Goal: Navigation & Orientation: Go to known website

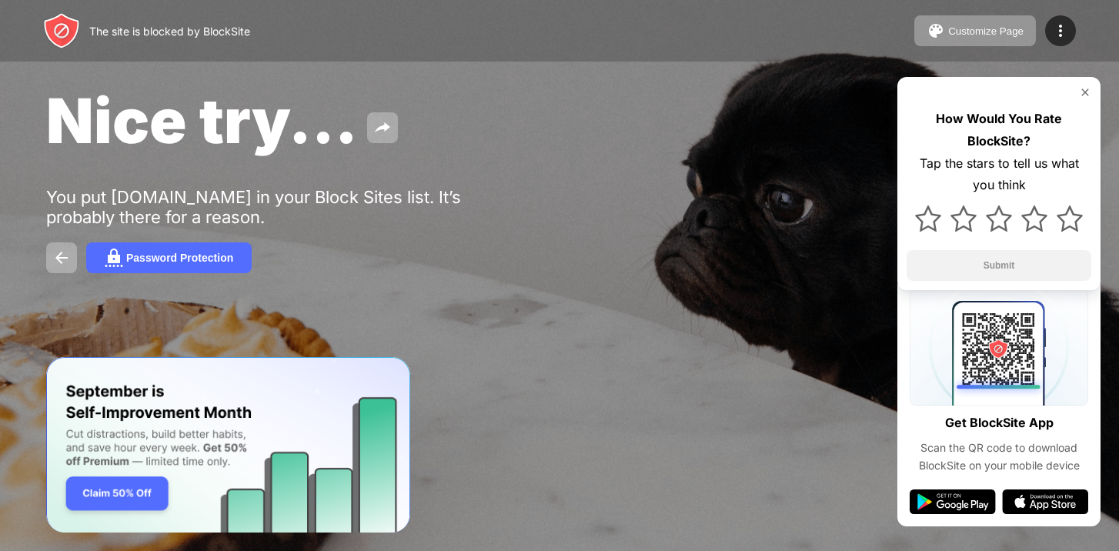
click at [1087, 92] on img at bounding box center [1085, 92] width 12 height 12
